Goal: Task Accomplishment & Management: Use online tool/utility

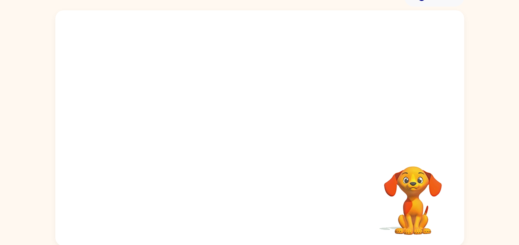
scroll to position [45, 0]
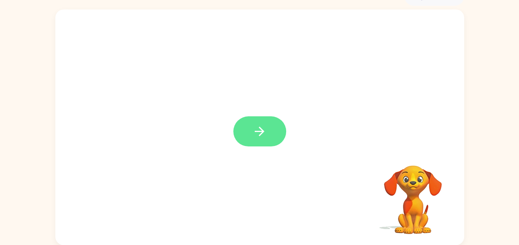
click at [256, 136] on icon "button" at bounding box center [259, 131] width 14 height 14
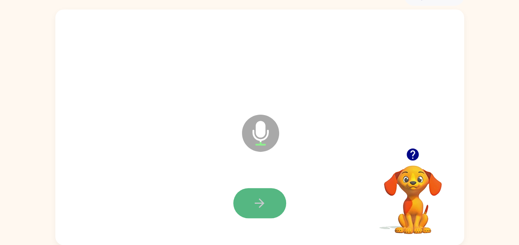
click at [264, 208] on icon "button" at bounding box center [259, 203] width 14 height 14
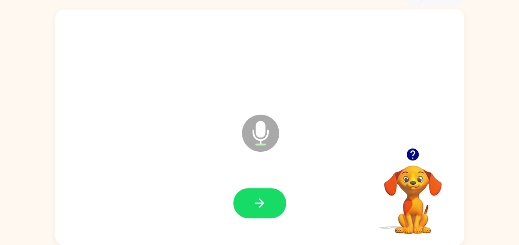
click at [266, 206] on icon "button" at bounding box center [259, 203] width 14 height 14
click at [265, 195] on button "button" at bounding box center [259, 203] width 53 height 30
click at [267, 205] on button "button" at bounding box center [259, 203] width 53 height 30
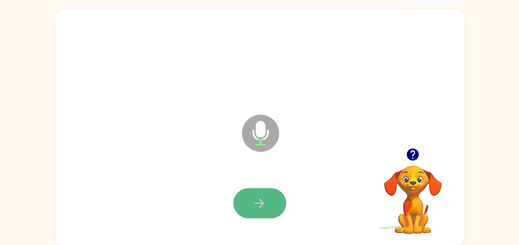
click at [256, 197] on icon "button" at bounding box center [259, 203] width 14 height 14
click at [254, 202] on icon "button" at bounding box center [259, 203] width 14 height 14
click at [252, 207] on button "button" at bounding box center [259, 203] width 53 height 30
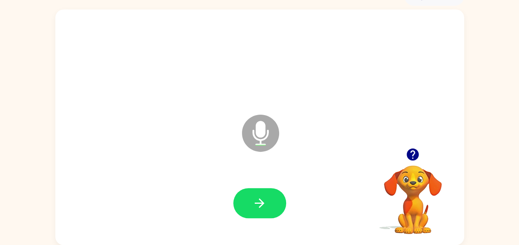
click at [252, 207] on button "button" at bounding box center [259, 203] width 53 height 30
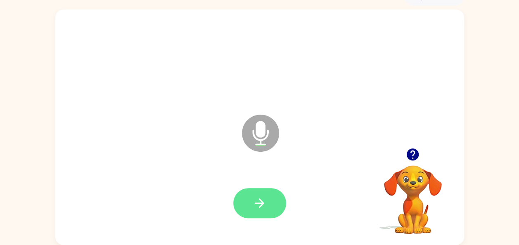
click at [252, 204] on button "button" at bounding box center [259, 203] width 53 height 30
